Goal: Communication & Community: Answer question/provide support

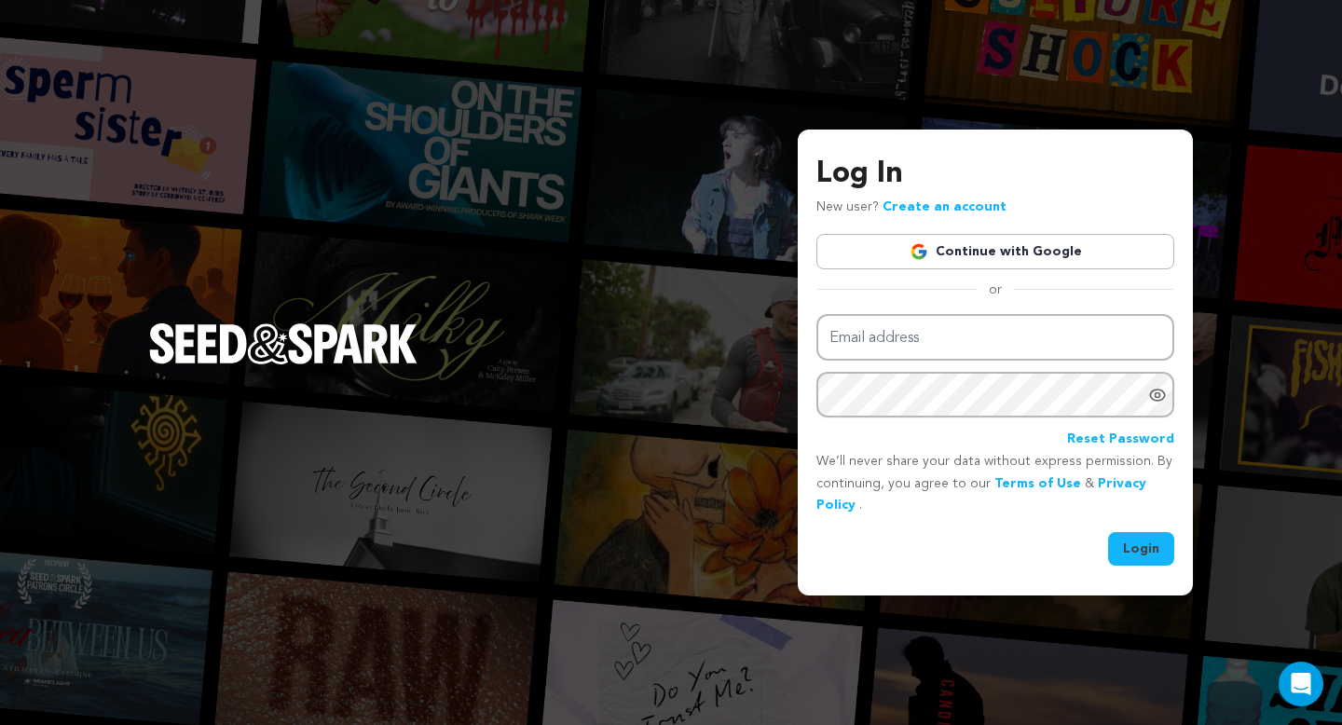
click at [928, 250] on img at bounding box center [918, 251] width 19 height 19
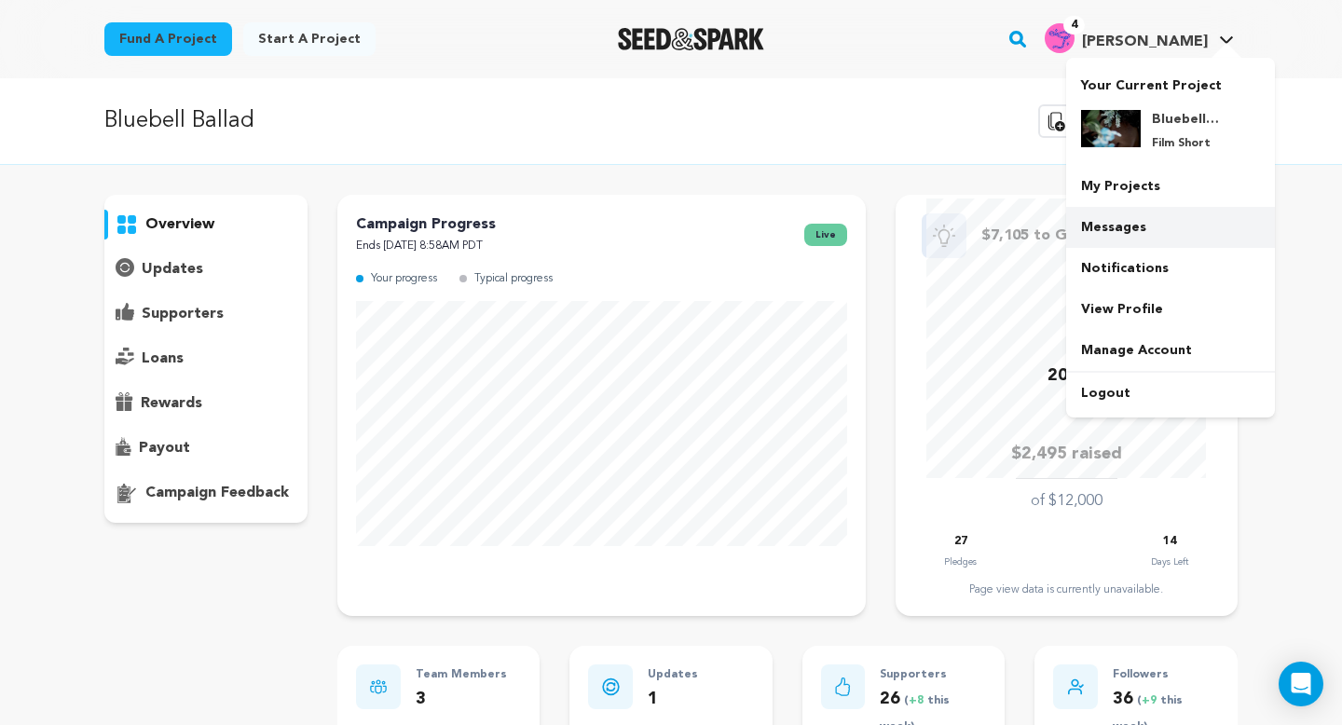
click at [1125, 224] on link "Messages" at bounding box center [1170, 227] width 209 height 41
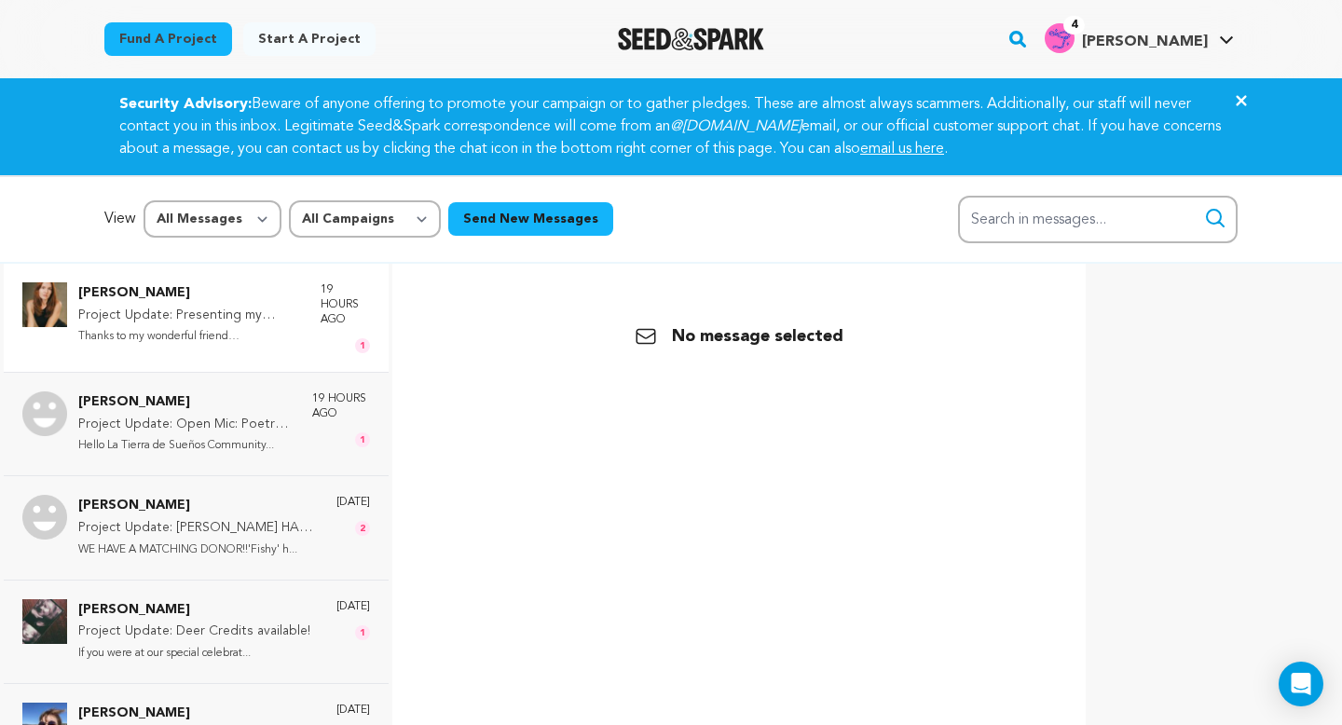
click at [229, 318] on p "Project Update: Presenting my studio logo & project updates!" at bounding box center [190, 316] width 224 height 22
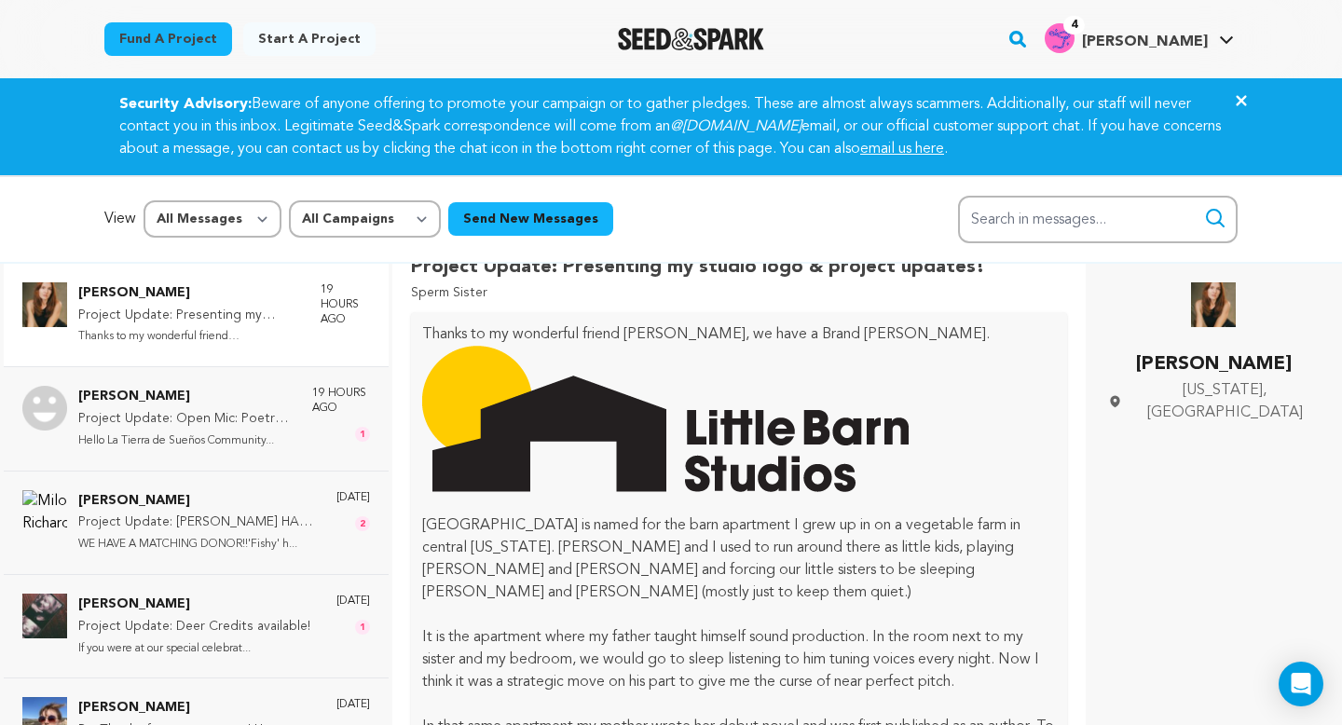
click at [261, 351] on div "Cerridwyn McCaffrey Project Update: Presenting my studio logo & project updates…" at bounding box center [196, 315] width 385 height 102
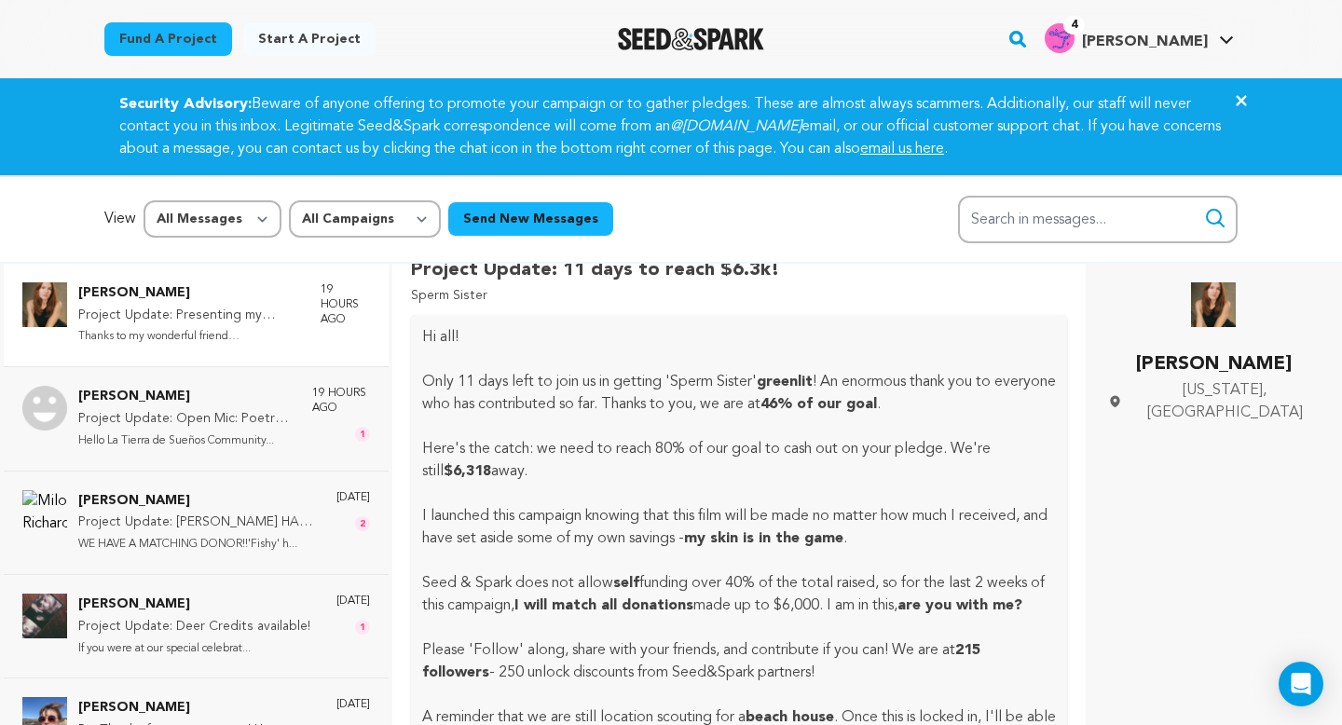
scroll to position [2225, 0]
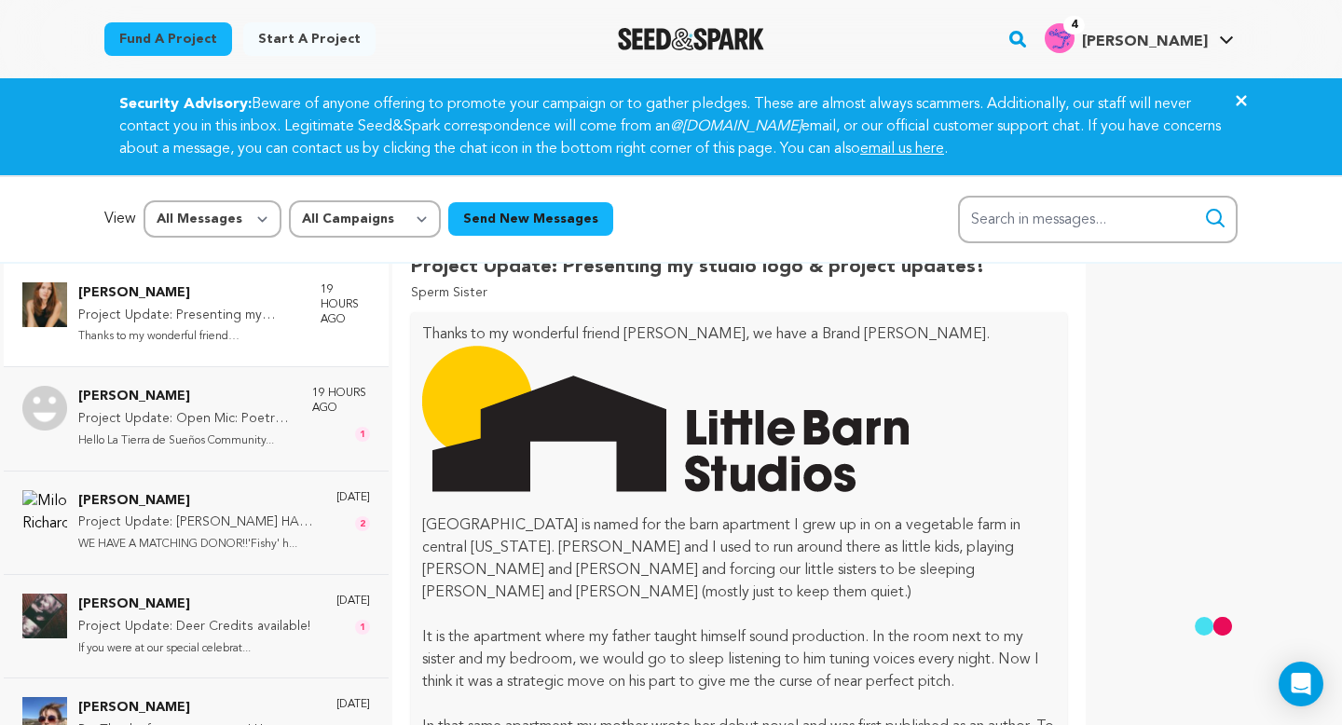
click at [290, 329] on p "Thanks to my wonderful friend Ruby..." at bounding box center [190, 336] width 224 height 21
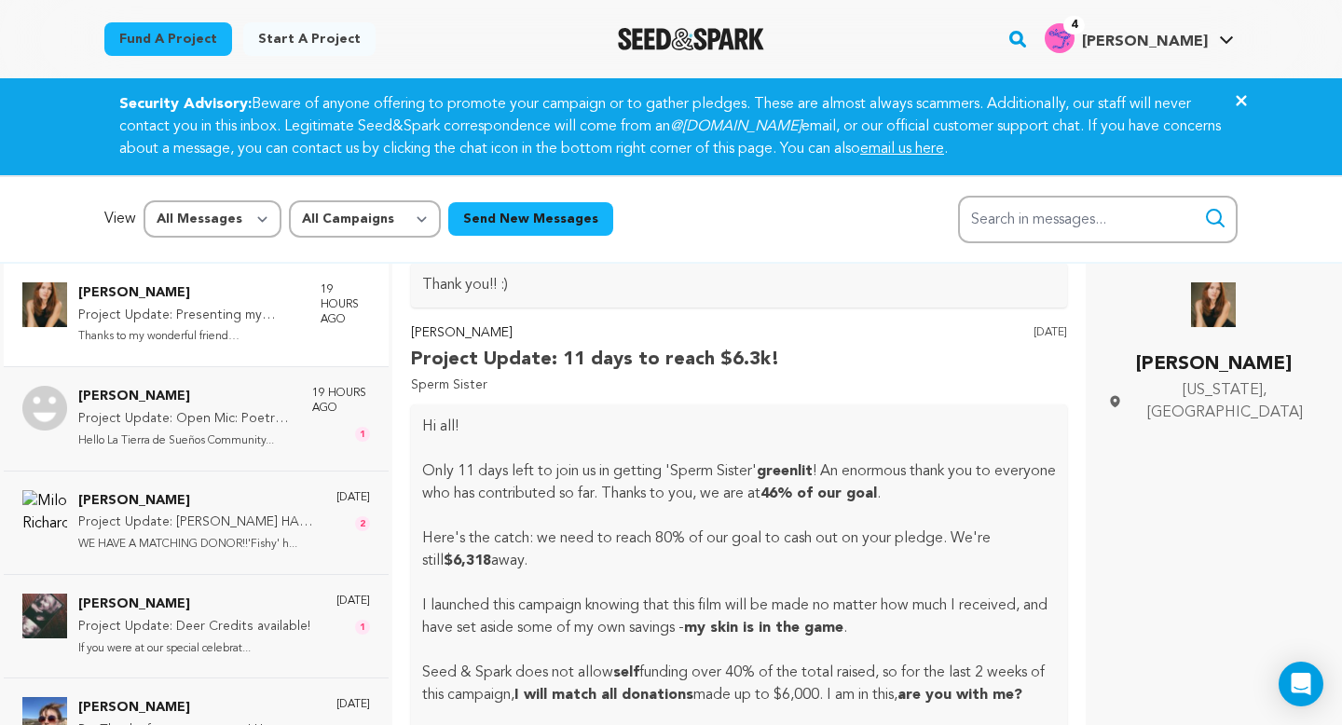
scroll to position [689, 0]
